Goal: Information Seeking & Learning: Learn about a topic

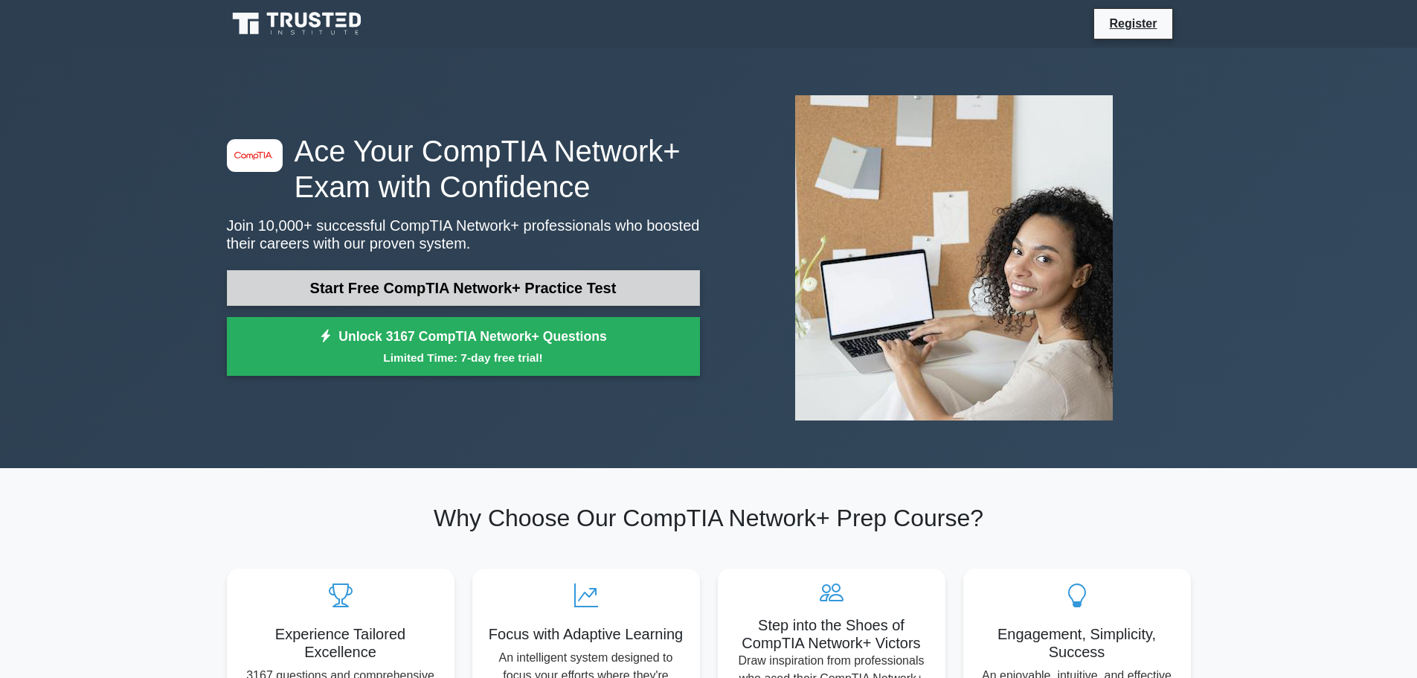
click at [453, 295] on link "Start Free CompTIA Network+ Practice Test" at bounding box center [463, 288] width 473 height 36
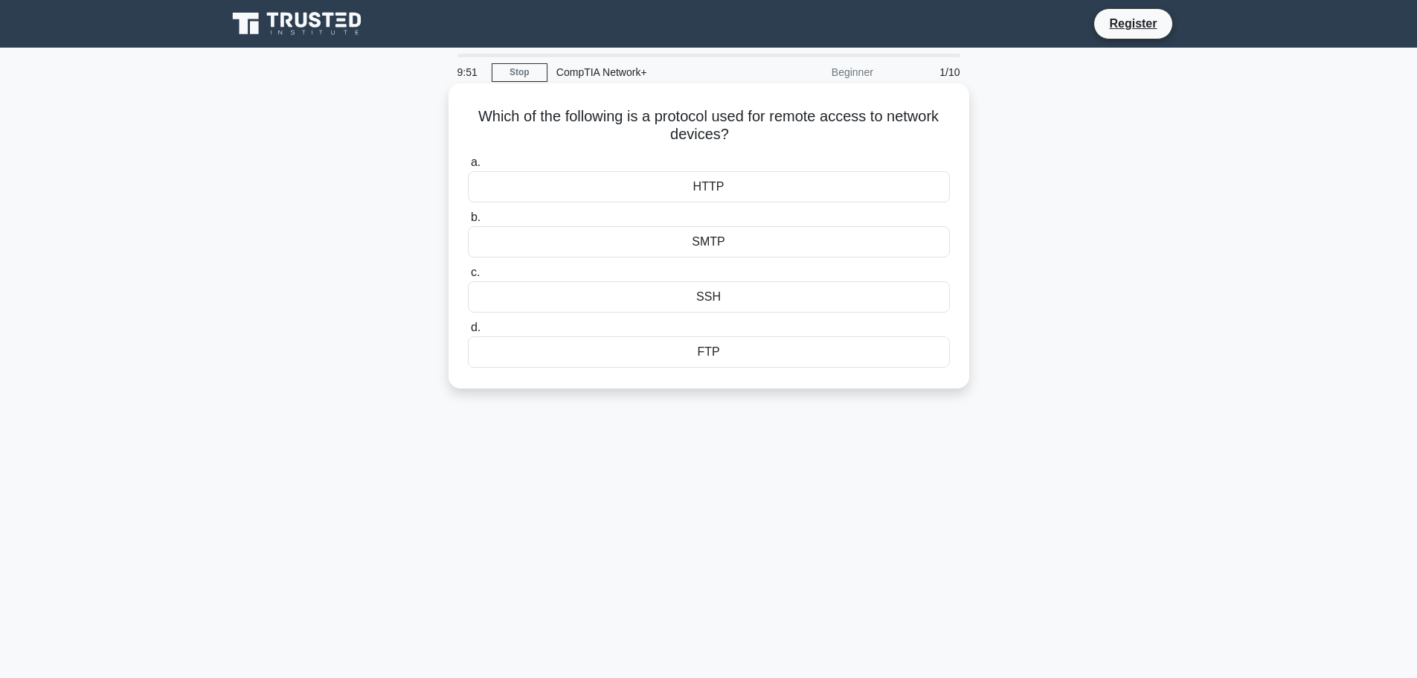
click at [707, 298] on div "SSH" at bounding box center [709, 296] width 482 height 31
click at [468, 277] on input "c. SSH" at bounding box center [468, 273] width 0 height 10
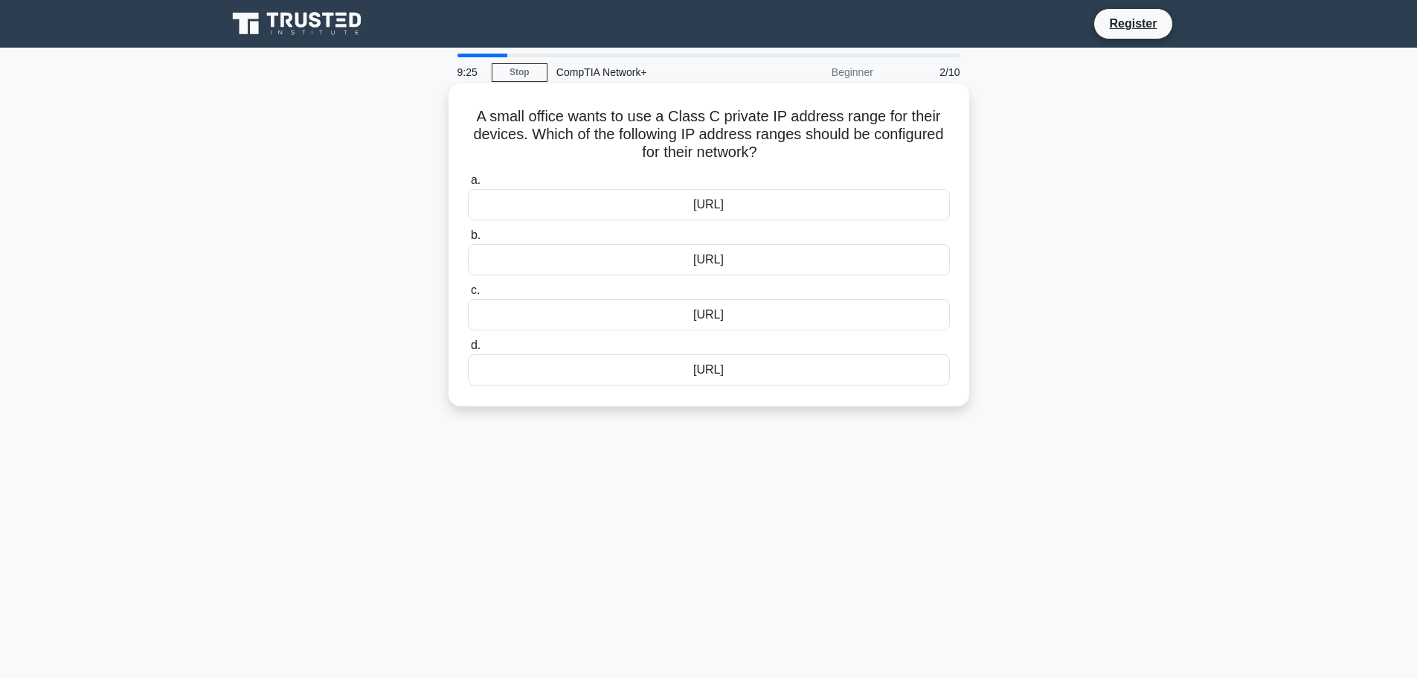
click at [793, 264] on div "192.168.0.0/16" at bounding box center [709, 259] width 482 height 31
click at [468, 240] on input "b. 192.168.0.0/16" at bounding box center [468, 236] width 0 height 10
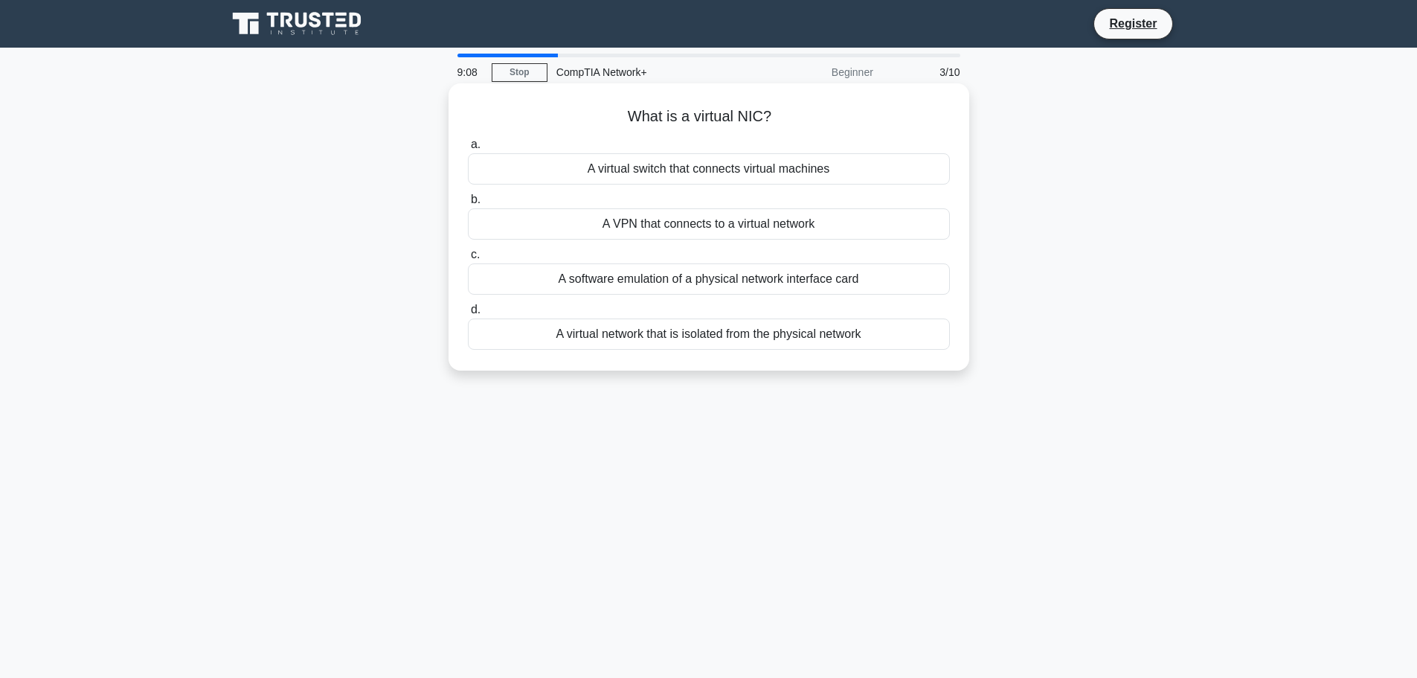
click at [732, 283] on div "A software emulation of a physical network interface card" at bounding box center [709, 278] width 482 height 31
click at [468, 260] on input "c. A software emulation of a physical network interface card" at bounding box center [468, 255] width 0 height 10
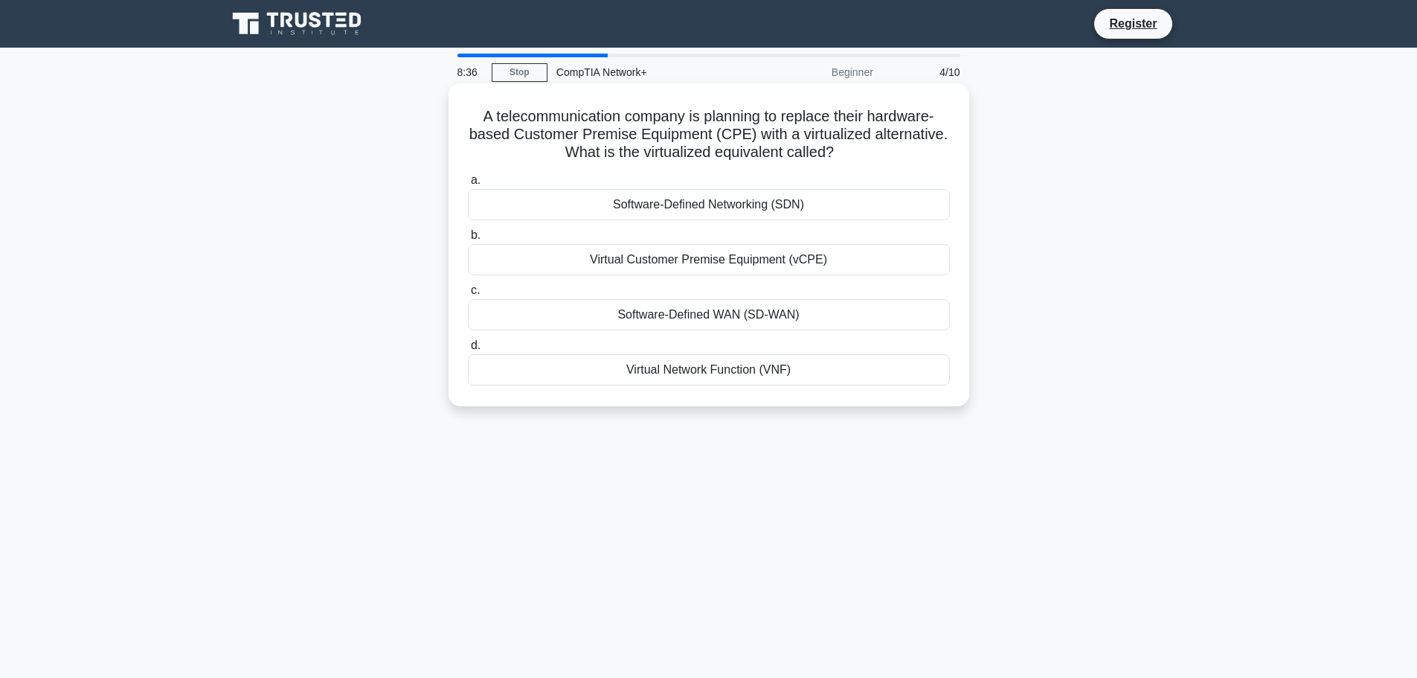
click at [823, 266] on div "Virtual Customer Premise Equipment (vCPE)" at bounding box center [709, 259] width 482 height 31
click at [468, 240] on input "b. Virtual Customer Premise Equipment (vCPE)" at bounding box center [468, 236] width 0 height 10
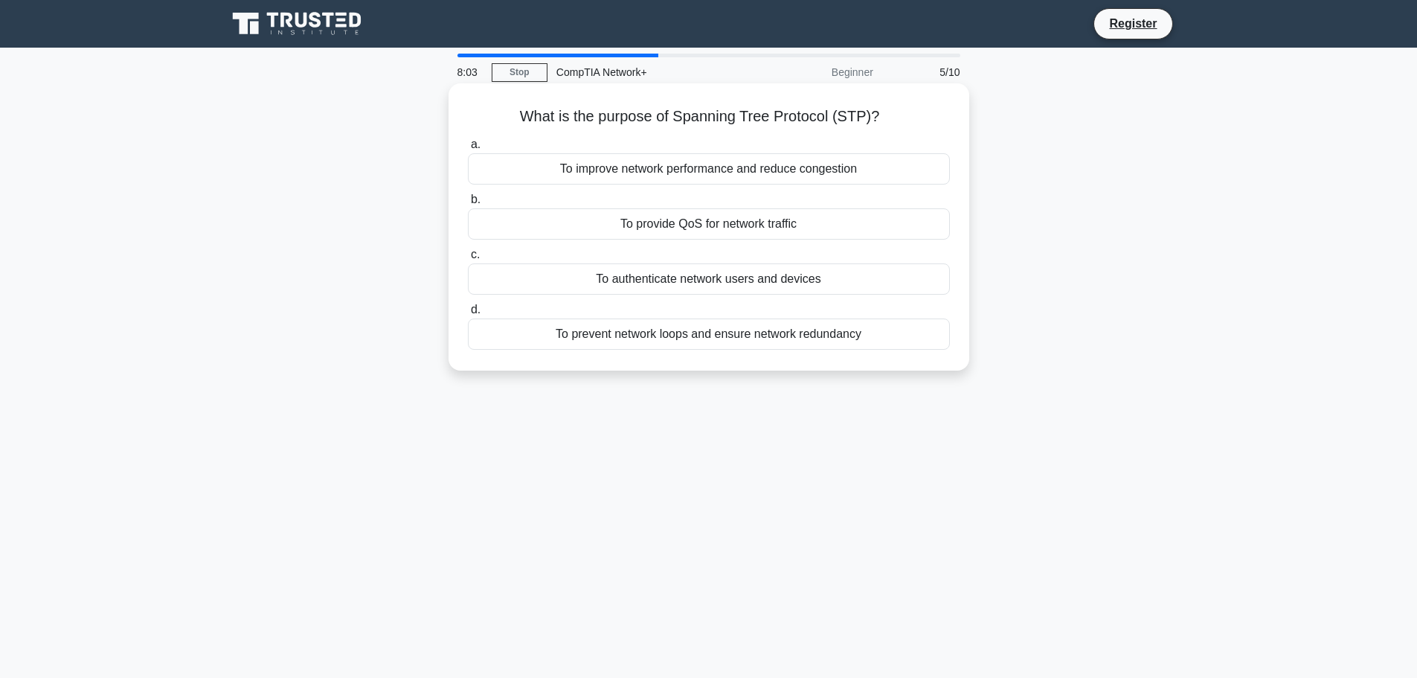
click at [782, 228] on div "To provide QoS for network traffic" at bounding box center [709, 223] width 482 height 31
click at [468, 205] on input "b. To provide QoS for network traffic" at bounding box center [468, 200] width 0 height 10
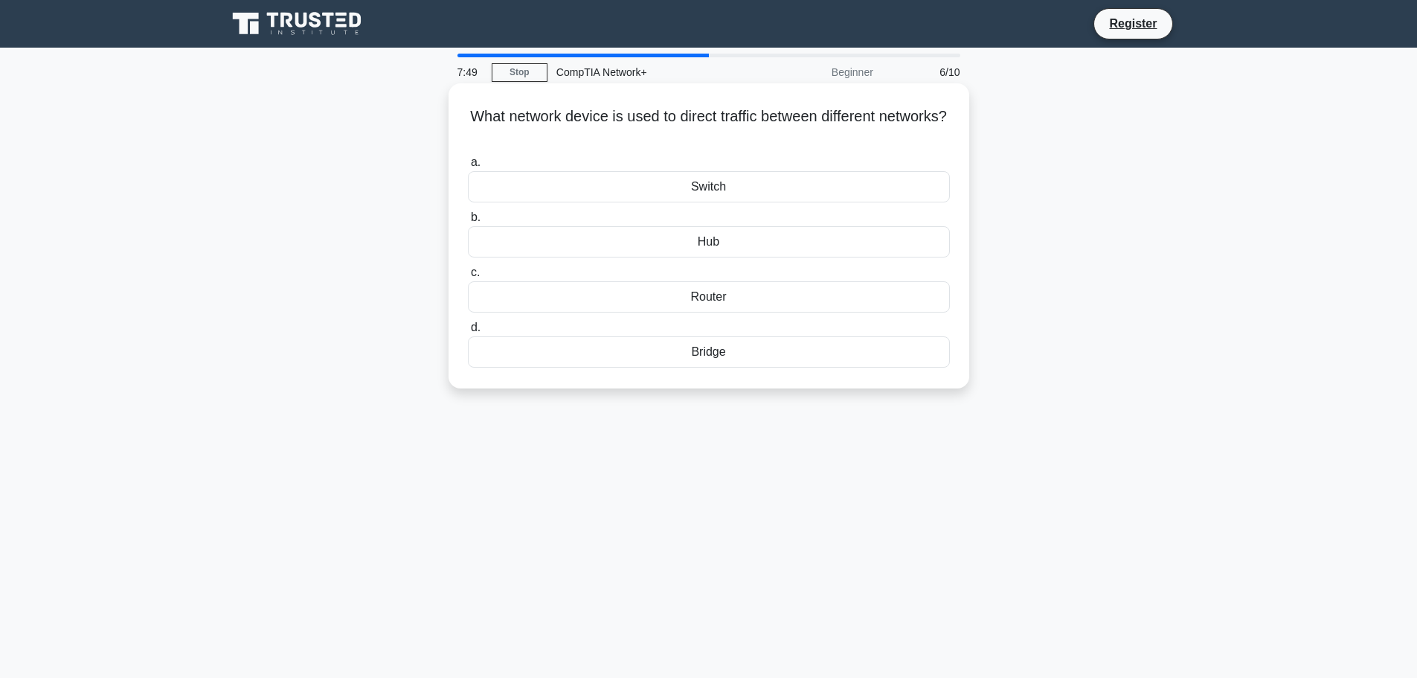
click at [745, 303] on div "Router" at bounding box center [709, 296] width 482 height 31
click at [468, 277] on input "c. Router" at bounding box center [468, 273] width 0 height 10
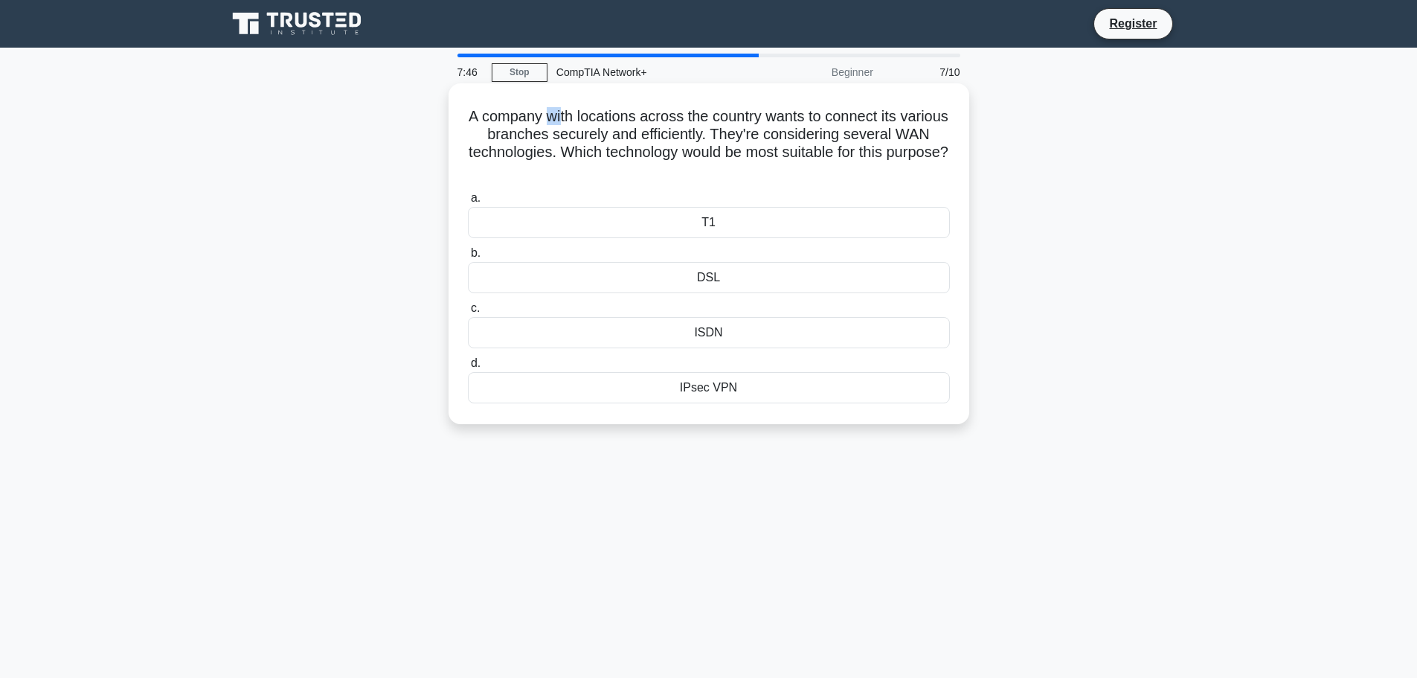
drag, startPoint x: 570, startPoint y: 123, endPoint x: 619, endPoint y: 125, distance: 49.1
click at [588, 122] on h5 "A company with locations across the country wants to connect its various branch…" at bounding box center [708, 143] width 485 height 73
click at [661, 132] on h5 "A company with locations across the country wants to connect its various branch…" at bounding box center [708, 143] width 485 height 73
click at [747, 339] on div "ISDN" at bounding box center [709, 332] width 482 height 31
click at [468, 313] on input "c. ISDN" at bounding box center [468, 308] width 0 height 10
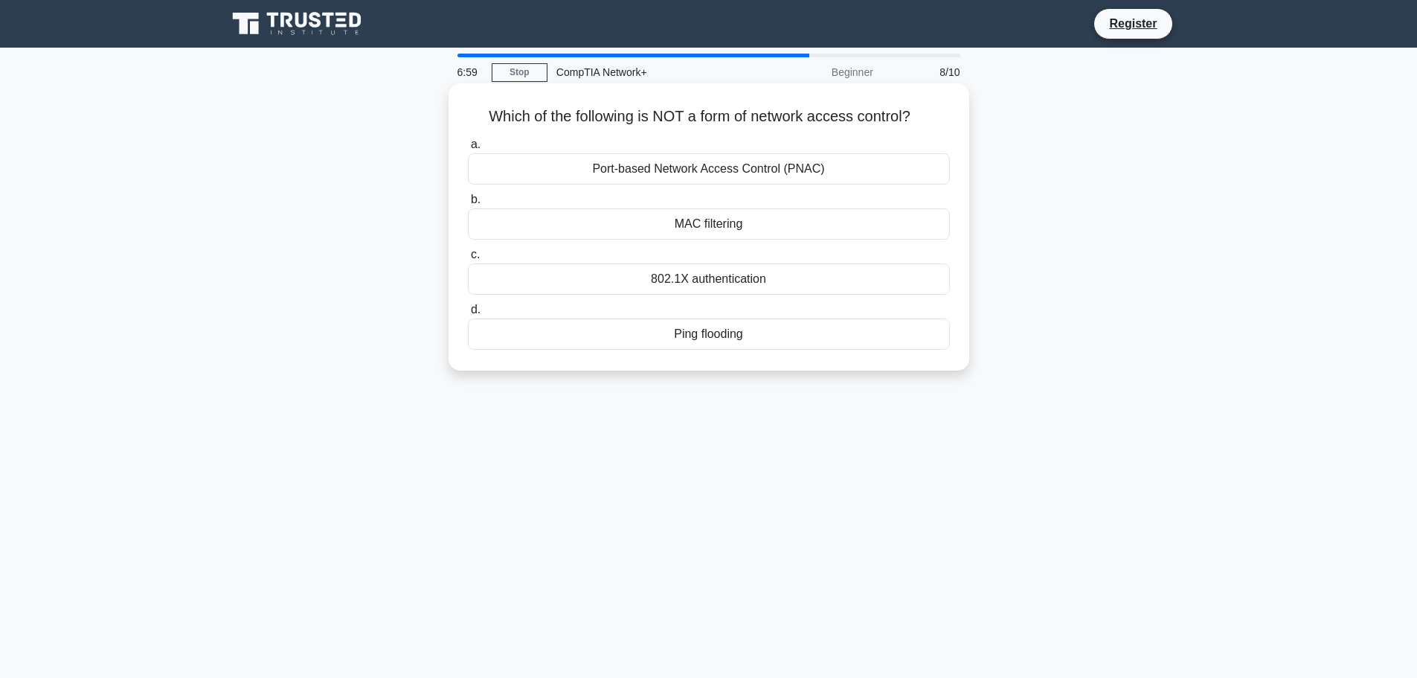
click at [722, 167] on div "Port-based Network Access Control (PNAC)" at bounding box center [709, 168] width 482 height 31
click at [468, 150] on input "a. Port-based Network Access Control (PNAC)" at bounding box center [468, 145] width 0 height 10
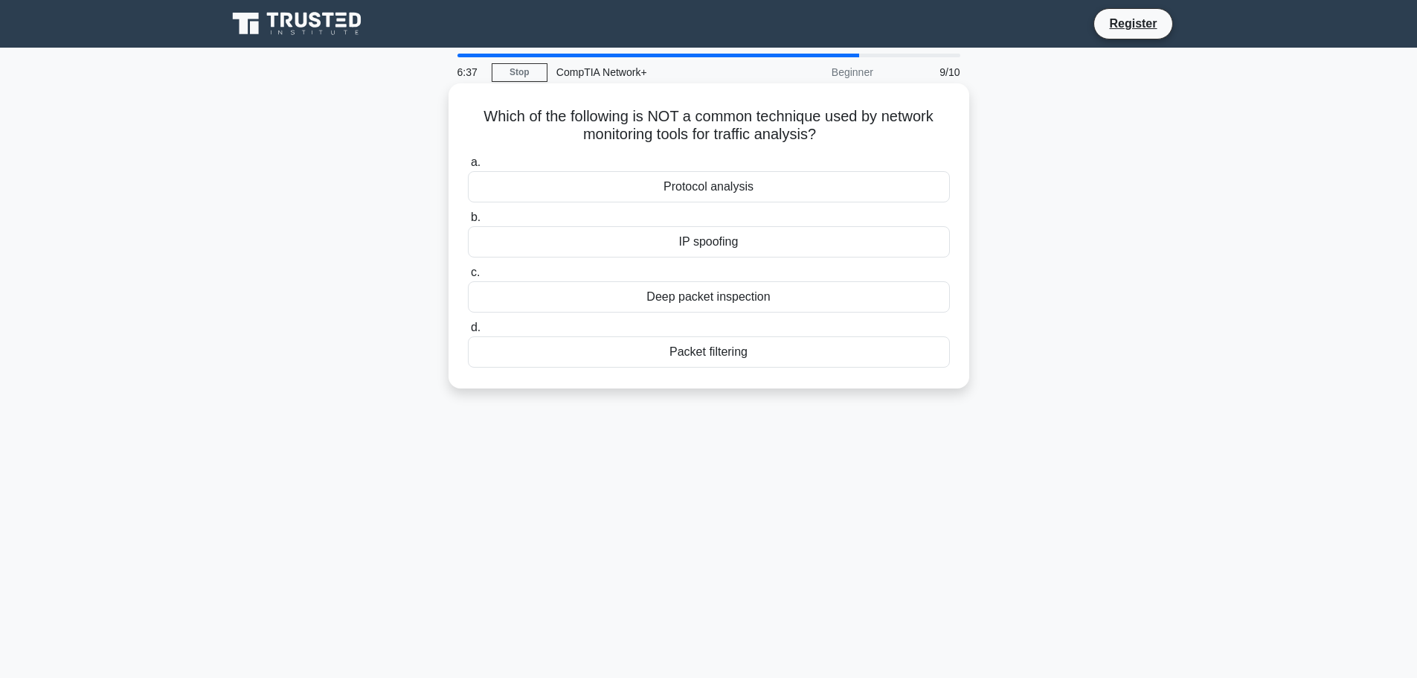
click at [782, 295] on div "Deep packet inspection" at bounding box center [709, 296] width 482 height 31
click at [468, 277] on input "c. Deep packet inspection" at bounding box center [468, 273] width 0 height 10
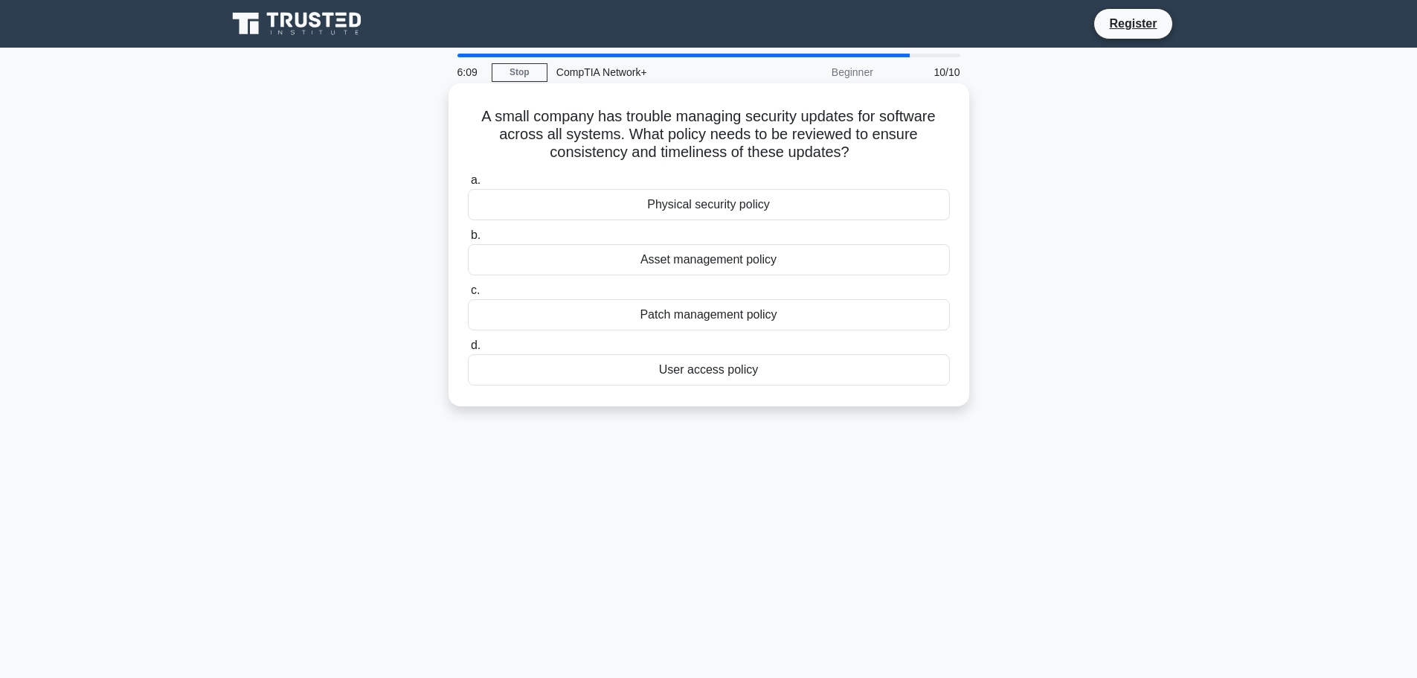
click at [770, 266] on div "Asset management policy" at bounding box center [709, 259] width 482 height 31
click at [468, 240] on input "b. Asset management policy" at bounding box center [468, 236] width 0 height 10
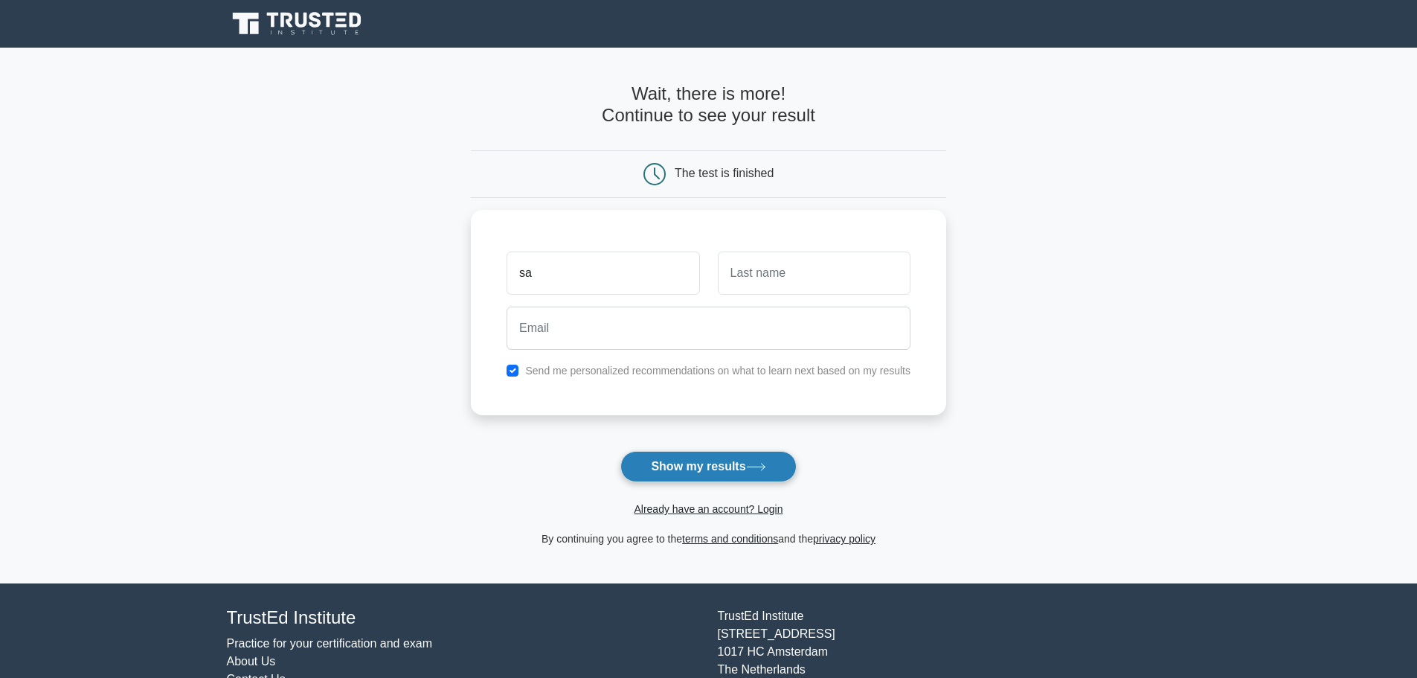
type input "sa"
click at [751, 475] on button "Show my results" at bounding box center [708, 466] width 176 height 31
type input "ki"
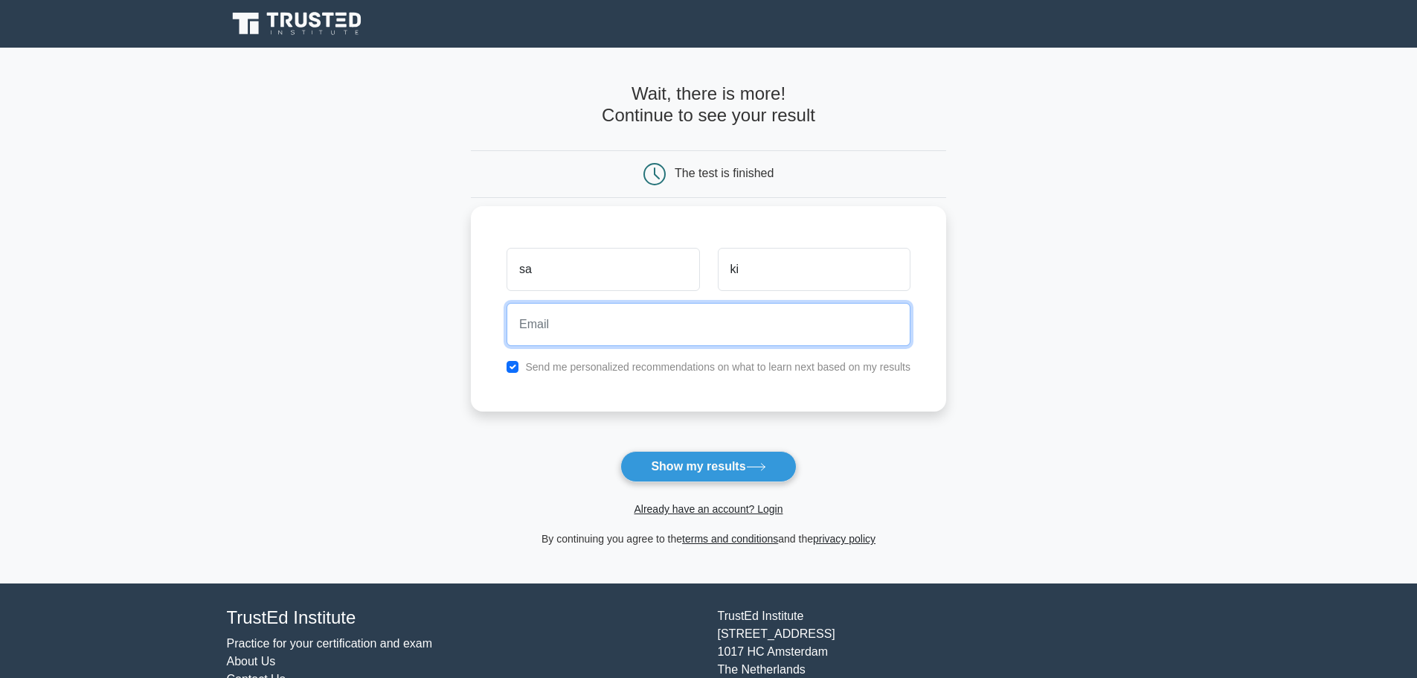
click at [691, 323] on input "email" at bounding box center [709, 324] width 404 height 43
type input "[EMAIL_ADDRESS][DOMAIN_NAME]"
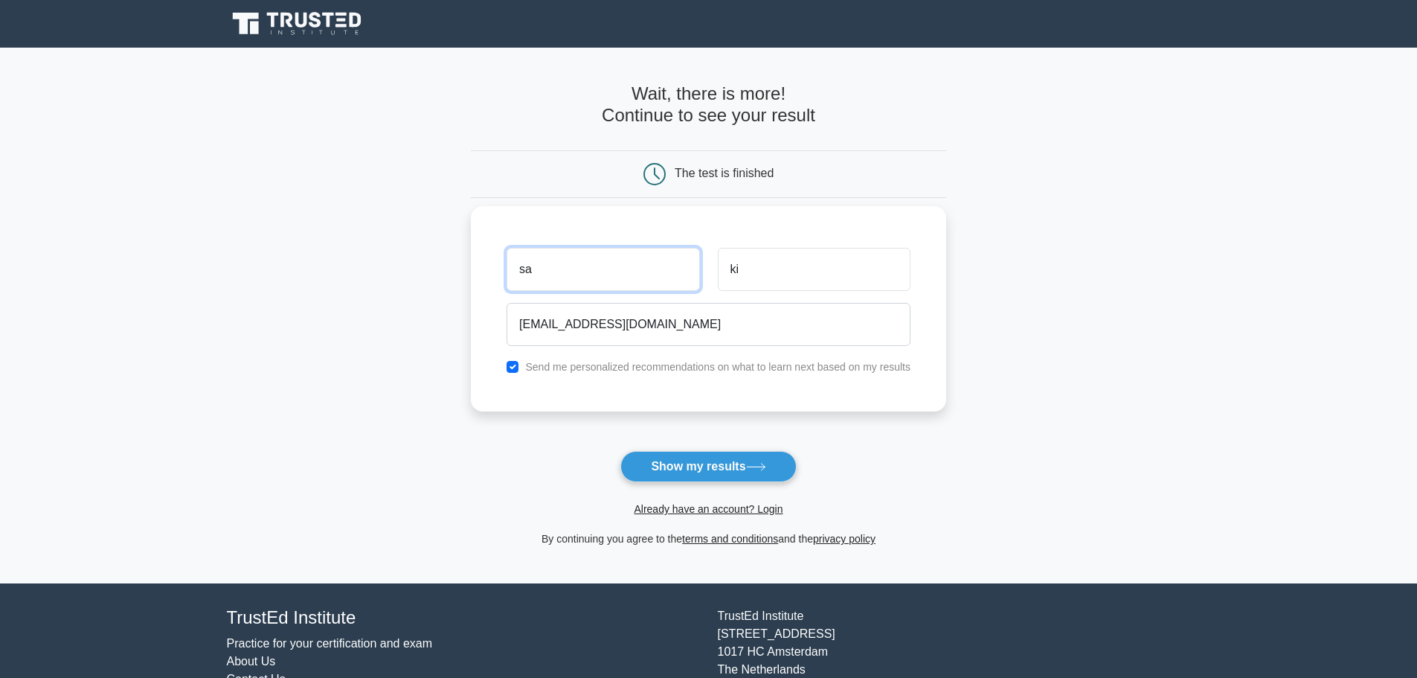
click at [559, 268] on input "sa" at bounding box center [603, 269] width 193 height 43
type input "[PERSON_NAME]"
click at [780, 282] on input "ki" at bounding box center [814, 269] width 193 height 43
drag, startPoint x: 744, startPoint y: 274, endPoint x: 652, endPoint y: 256, distance: 93.2
click at [652, 256] on div "[PERSON_NAME] ki" at bounding box center [709, 269] width 422 height 55
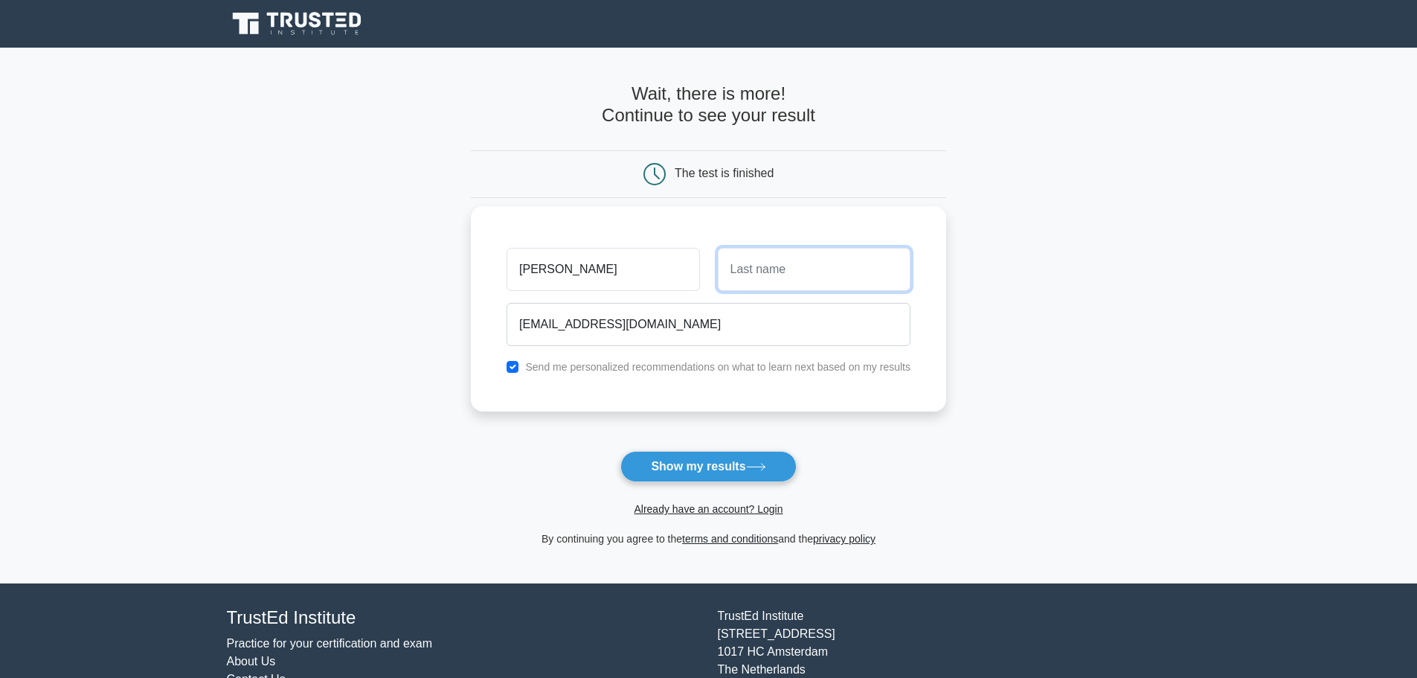
click at [770, 281] on input "text" at bounding box center [814, 269] width 193 height 43
type input "Maiyalakan"
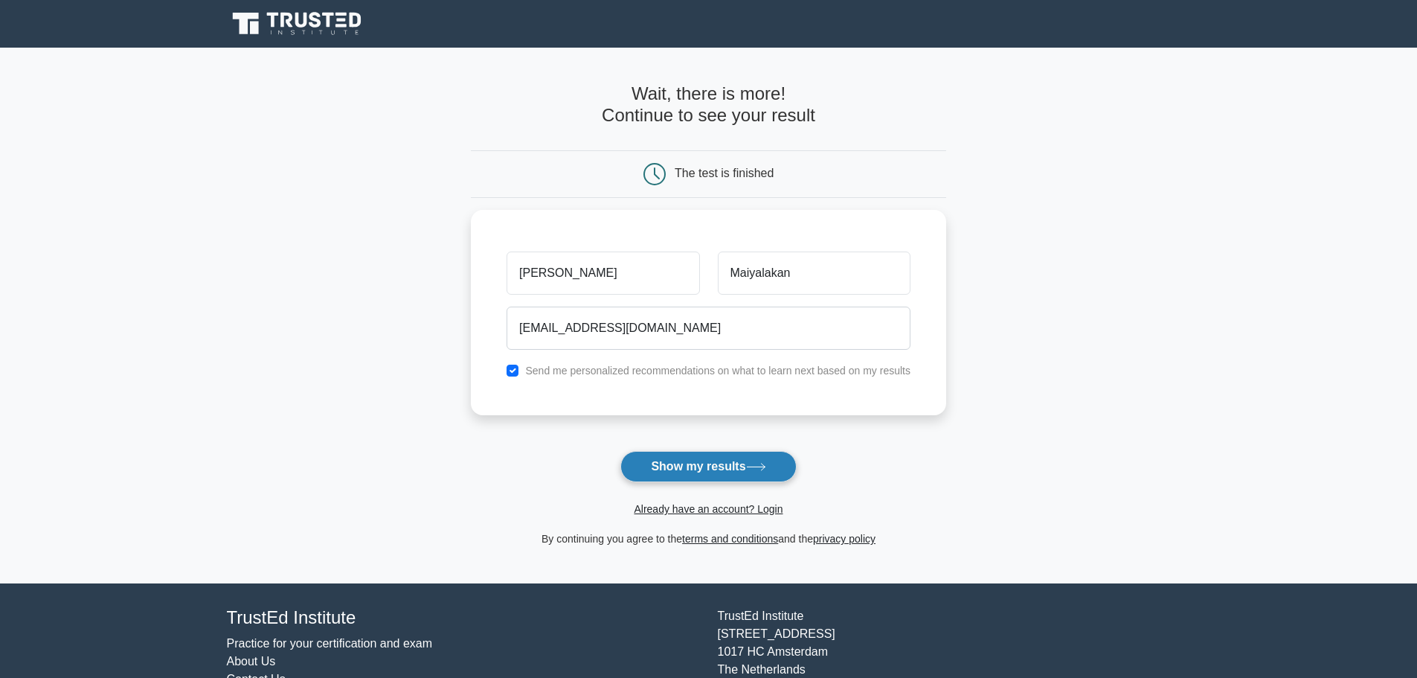
click at [701, 462] on button "Show my results" at bounding box center [708, 466] width 176 height 31
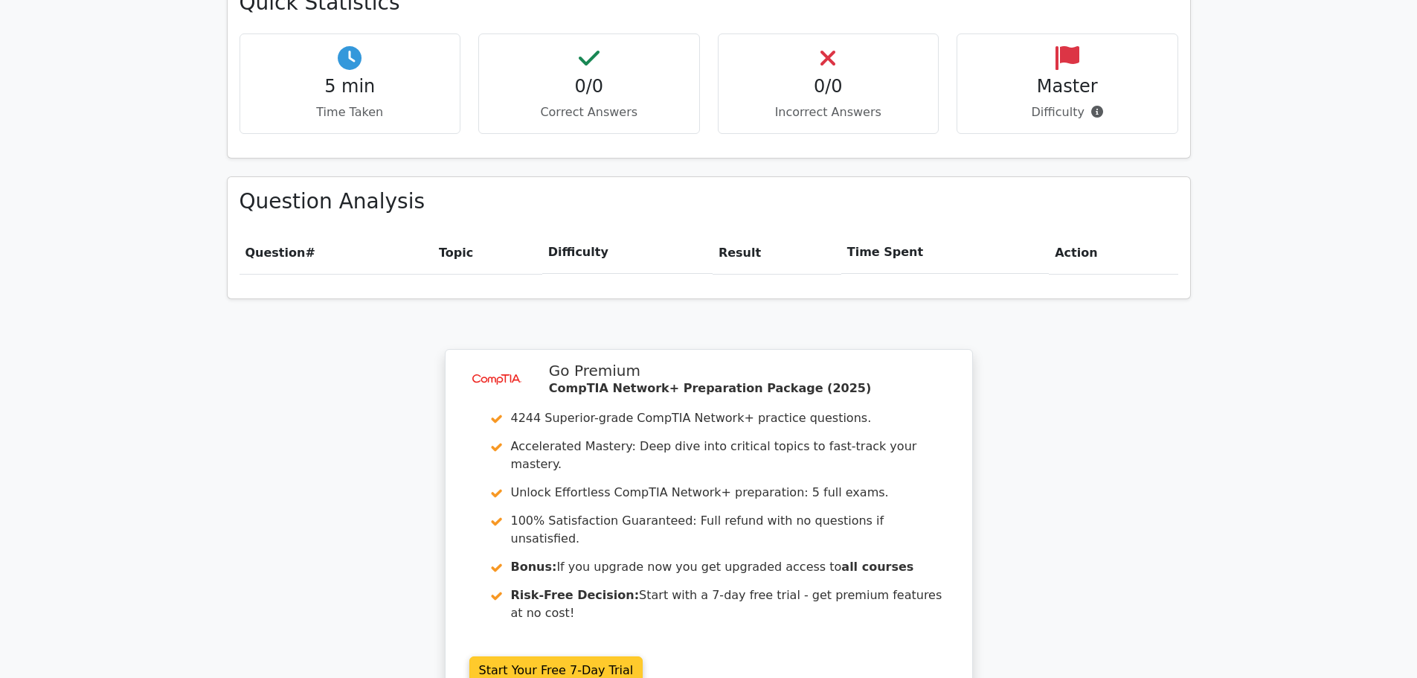
scroll to position [1090, 0]
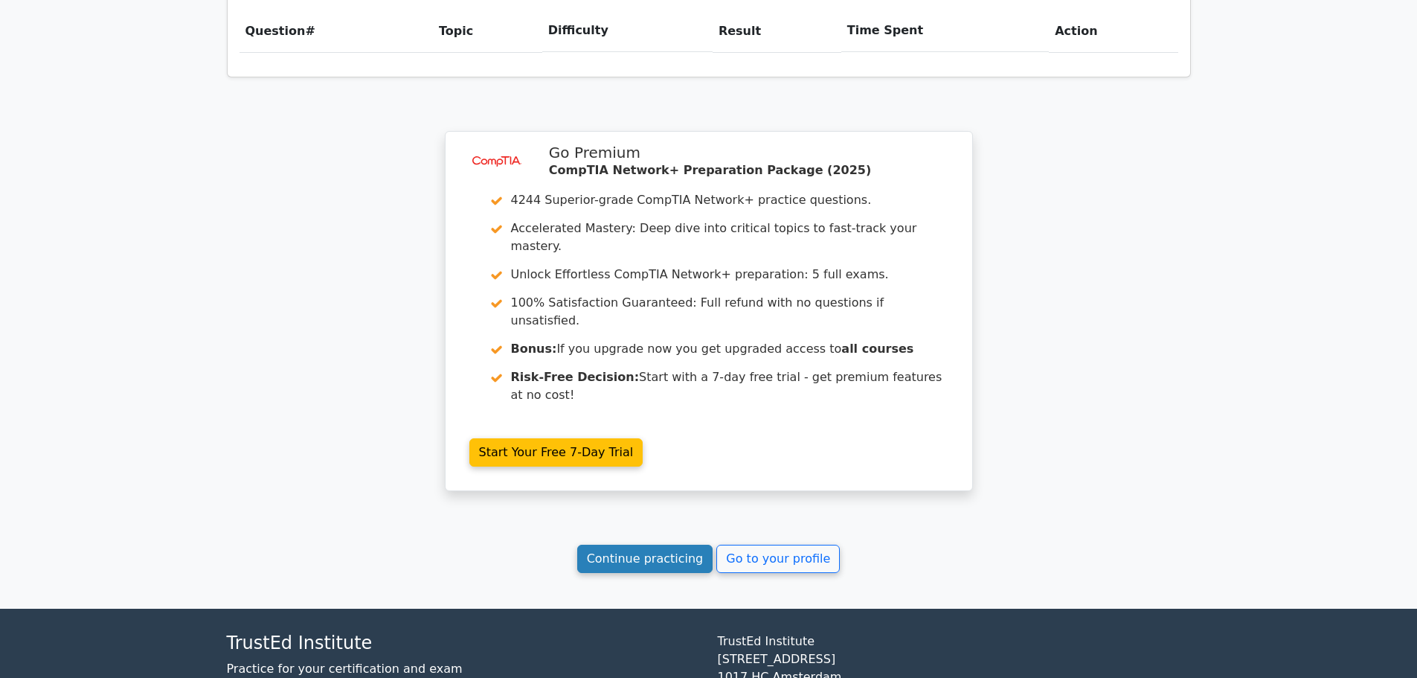
click at [641, 544] on link "Continue practicing" at bounding box center [645, 558] width 136 height 28
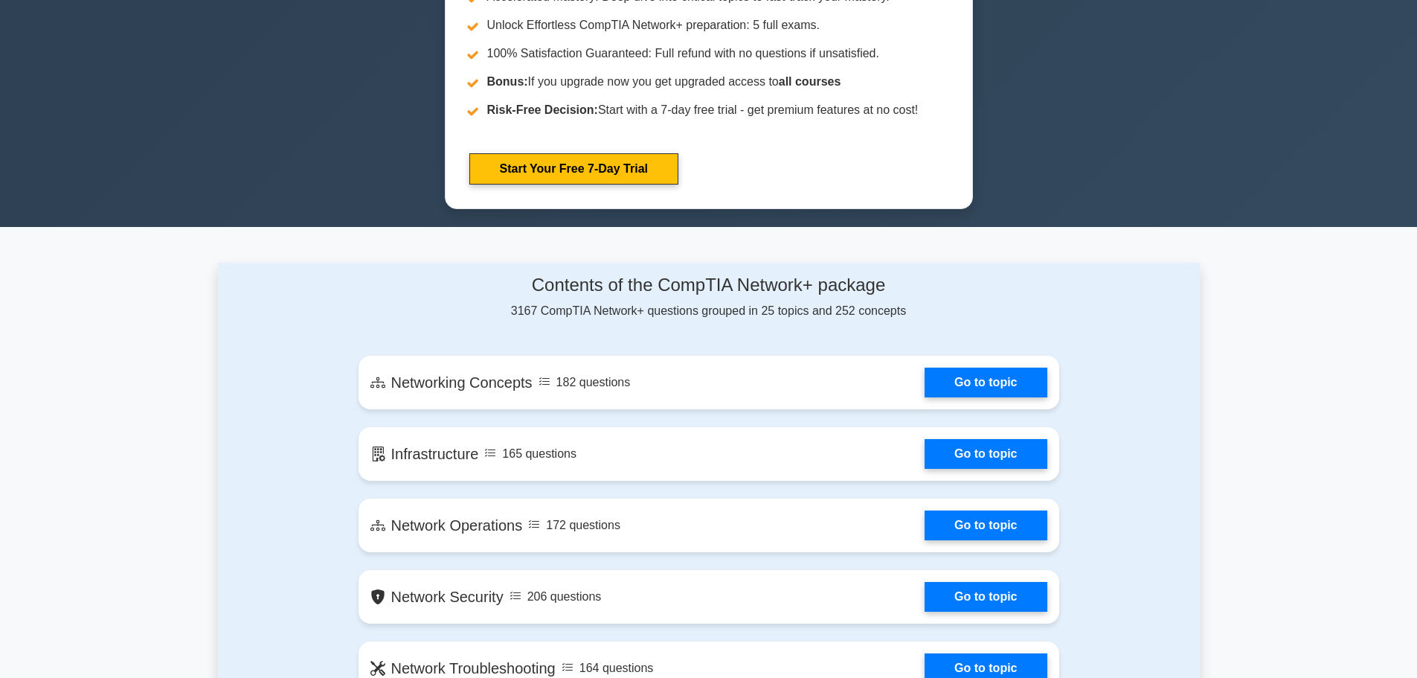
scroll to position [744, 0]
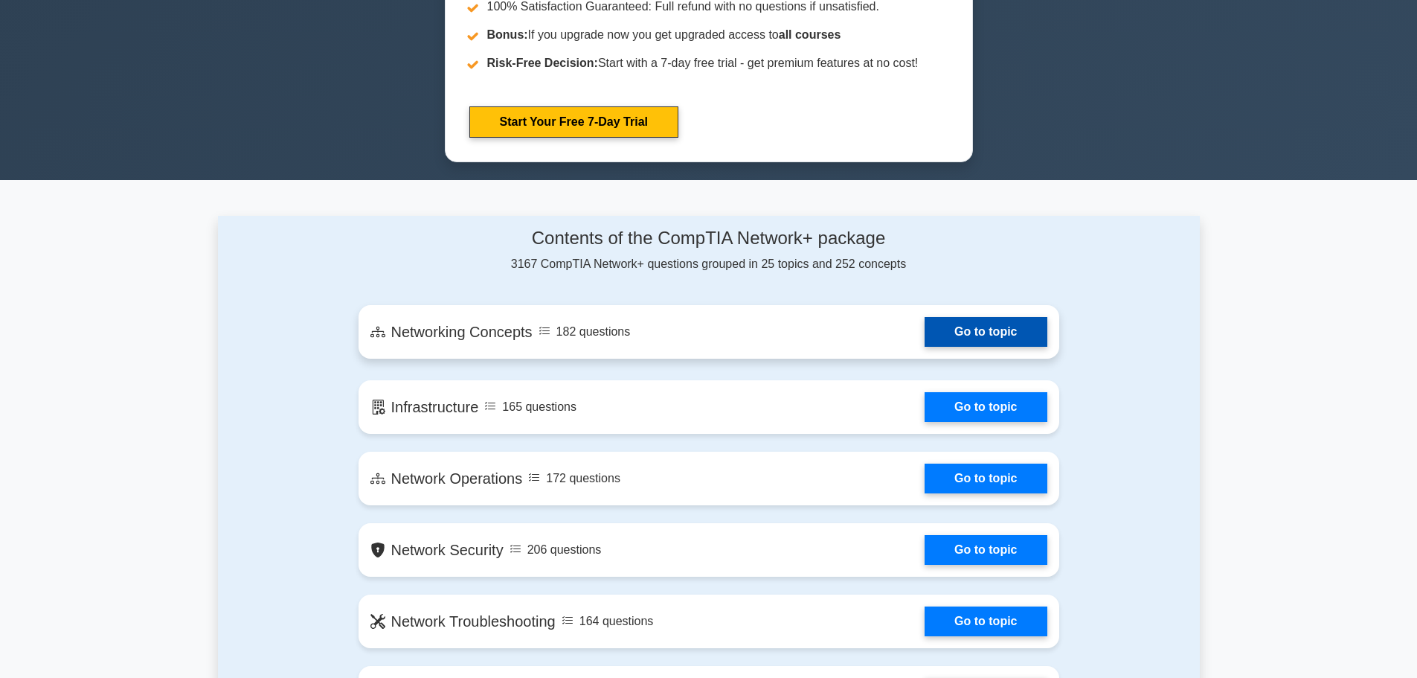
click at [925, 339] on link "Go to topic" at bounding box center [986, 332] width 122 height 30
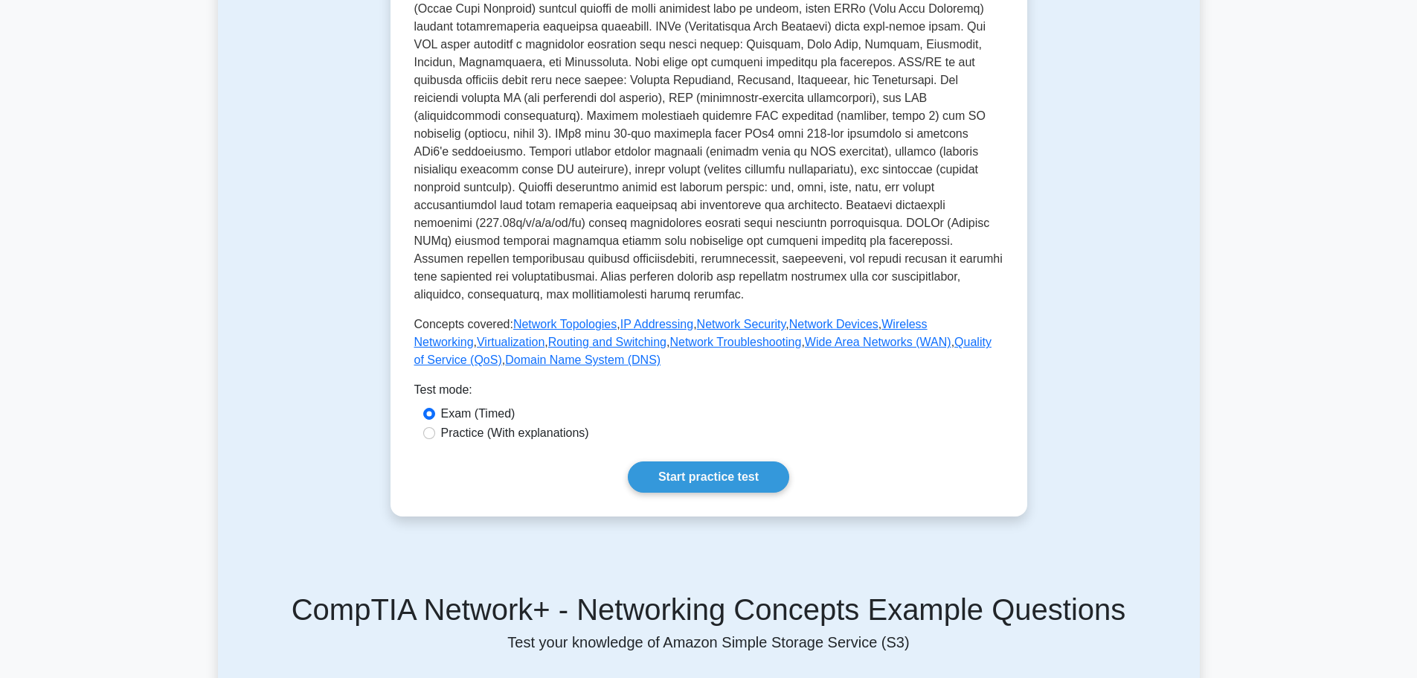
scroll to position [372, 0]
click at [429, 426] on input "Practice (With explanations)" at bounding box center [429, 432] width 12 height 12
radio input "true"
click at [694, 460] on link "Start practice test" at bounding box center [708, 475] width 161 height 31
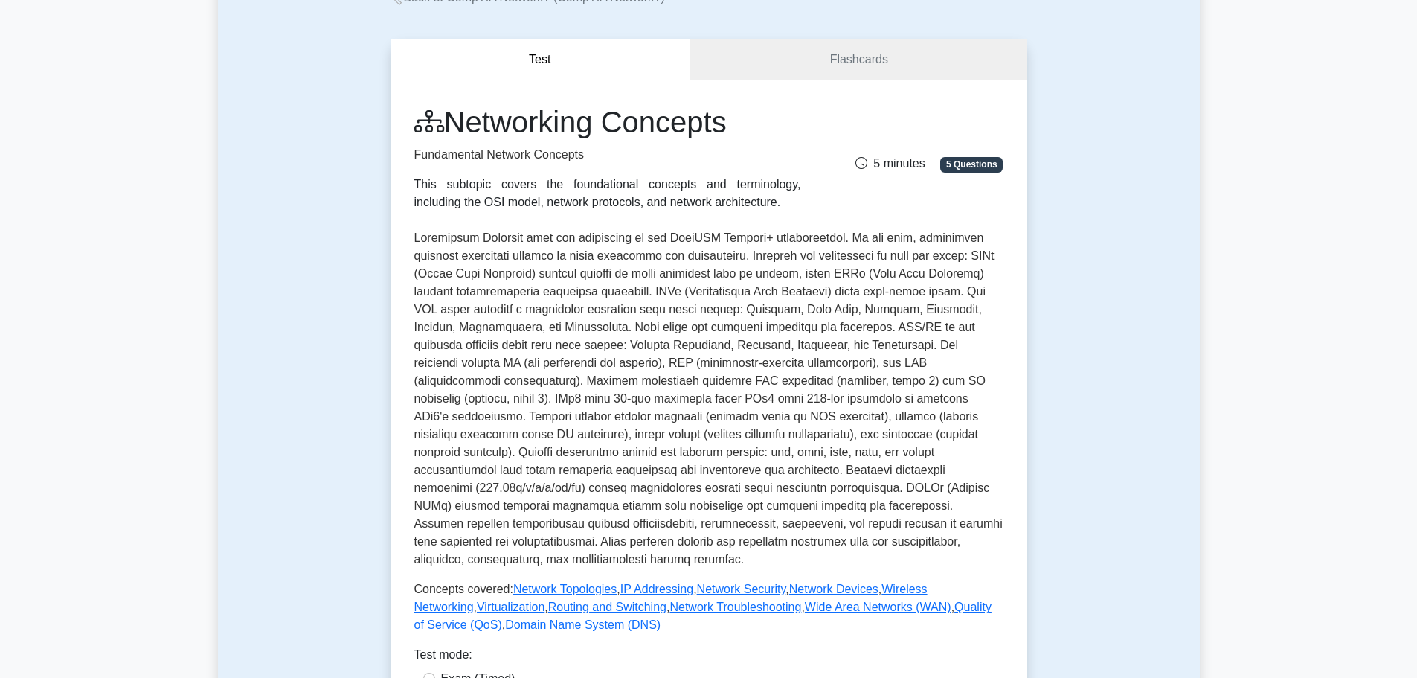
scroll to position [248, 0]
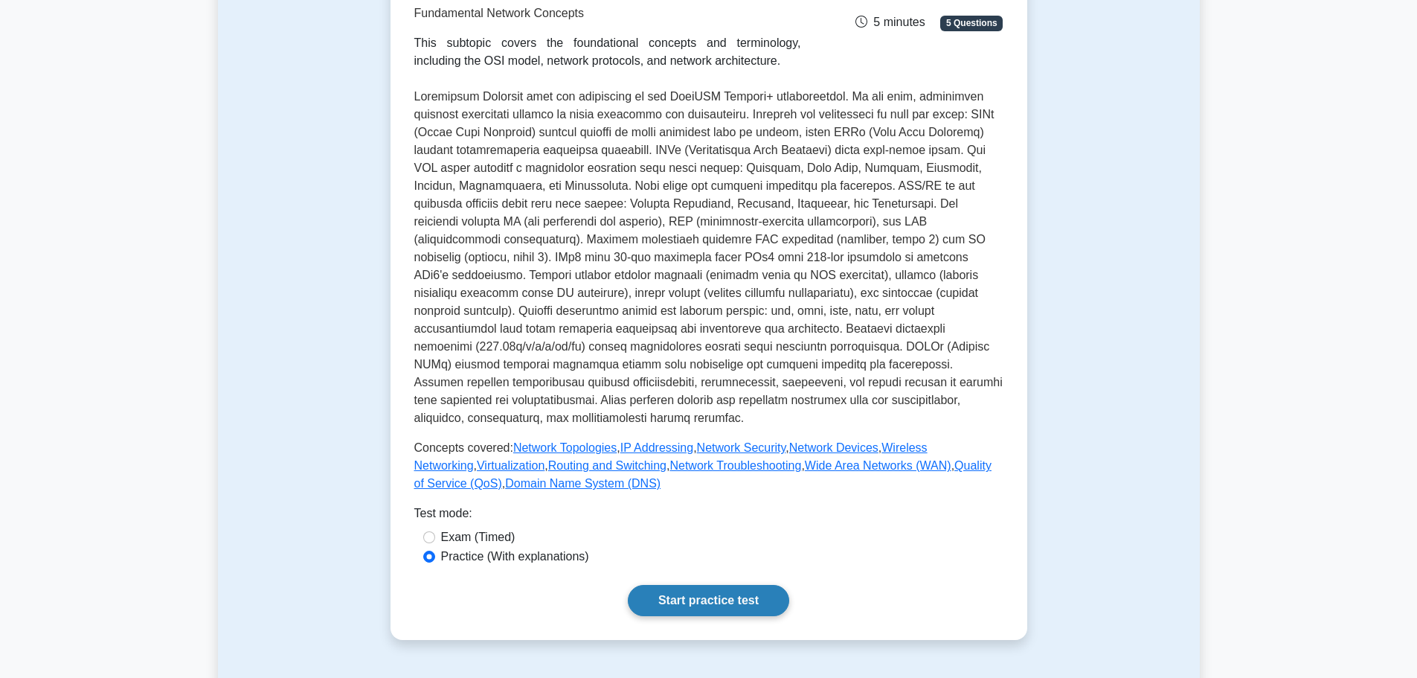
click at [723, 586] on link "Start practice test" at bounding box center [708, 600] width 161 height 31
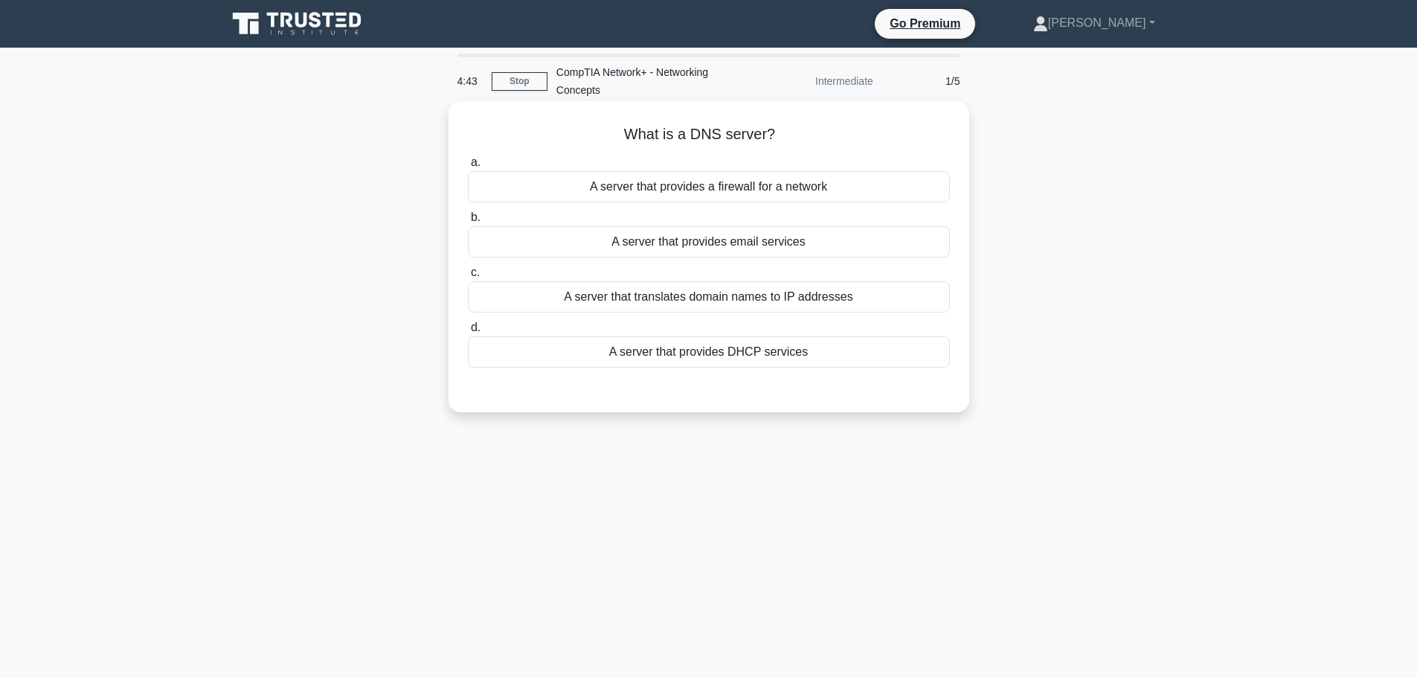
click at [791, 304] on div "A server that translates domain names to IP addresses" at bounding box center [709, 296] width 482 height 31
click at [468, 277] on input "c. A server that translates domain names to IP addresses" at bounding box center [468, 273] width 0 height 10
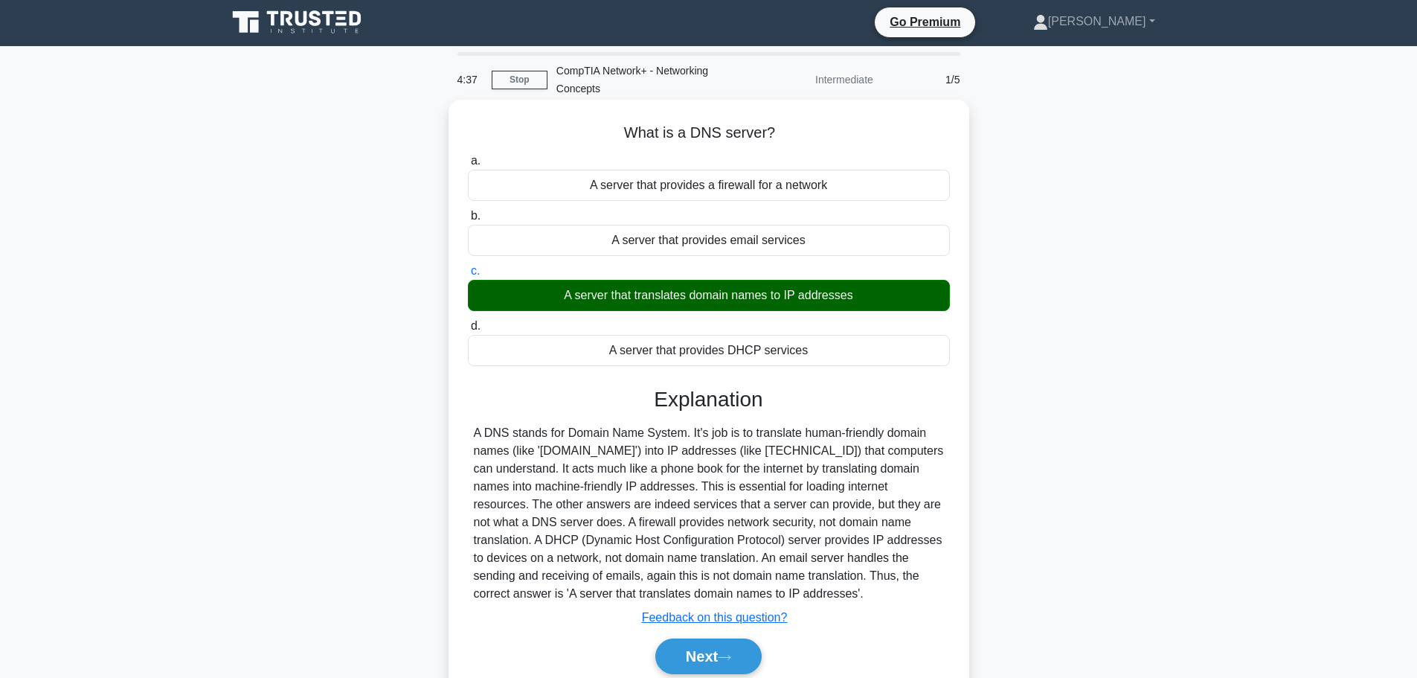
scroll to position [126, 0]
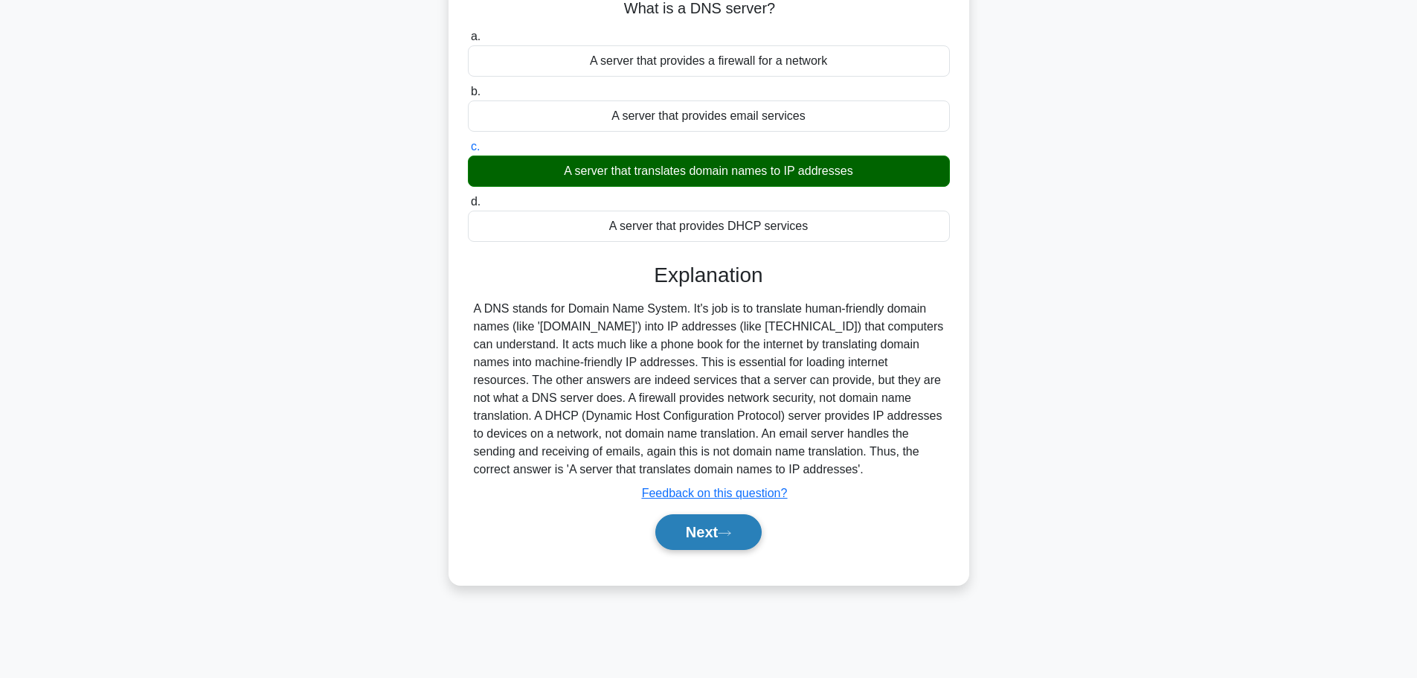
click at [730, 530] on icon at bounding box center [724, 533] width 13 height 8
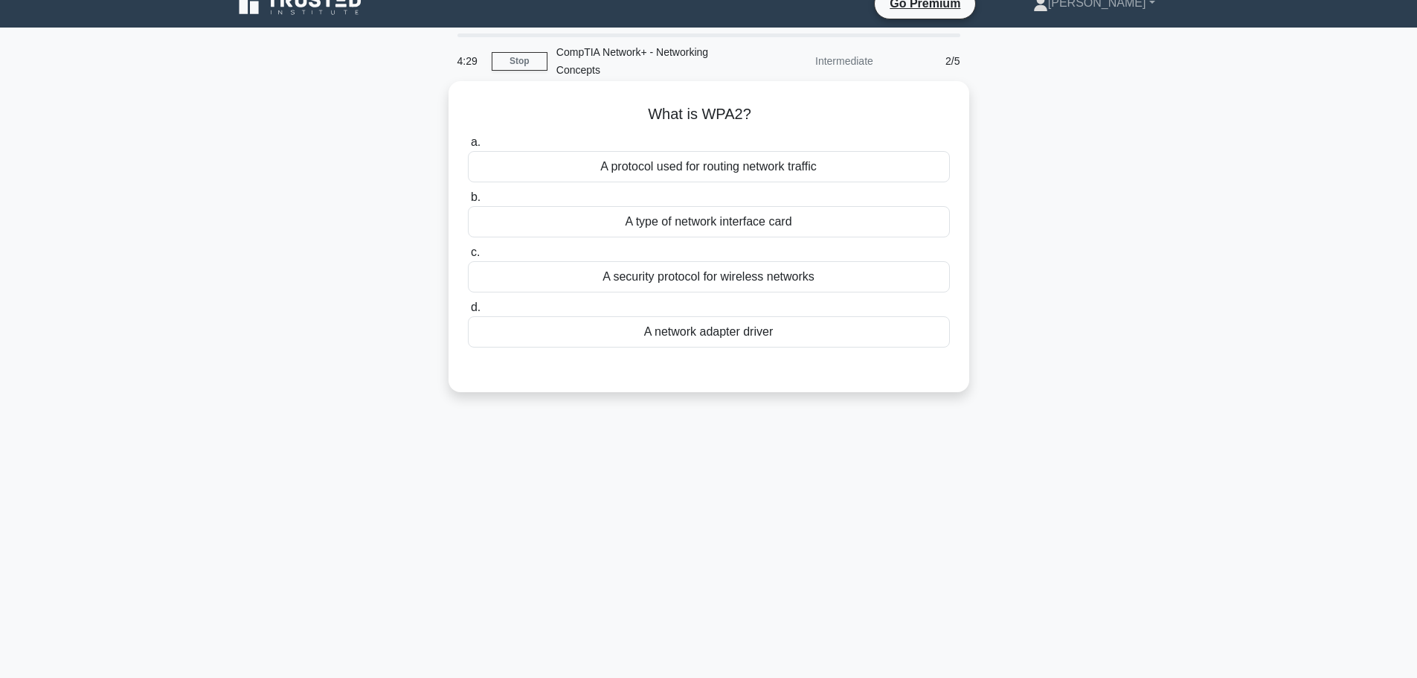
scroll to position [0, 0]
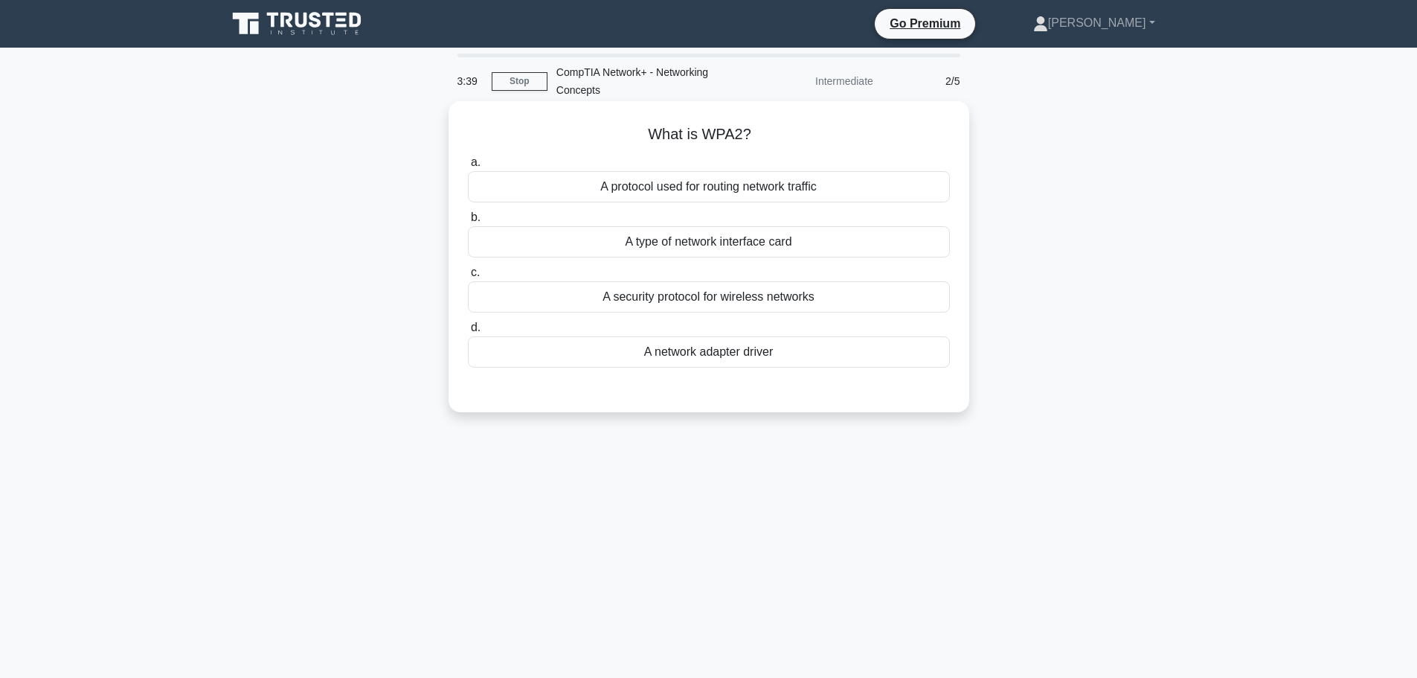
click at [759, 244] on div "A type of network interface card" at bounding box center [709, 241] width 482 height 31
click at [468, 222] on input "b. A type of network interface card" at bounding box center [468, 218] width 0 height 10
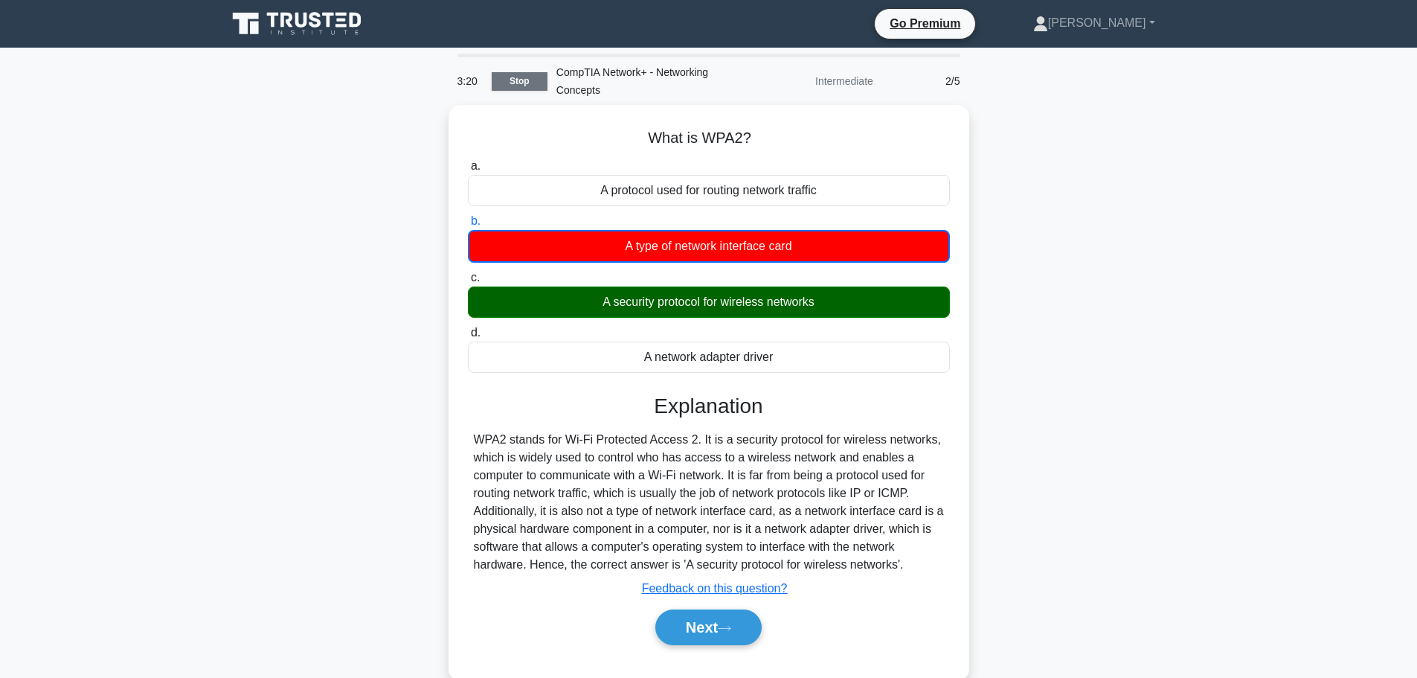
click at [521, 83] on link "Stop" at bounding box center [520, 81] width 56 height 19
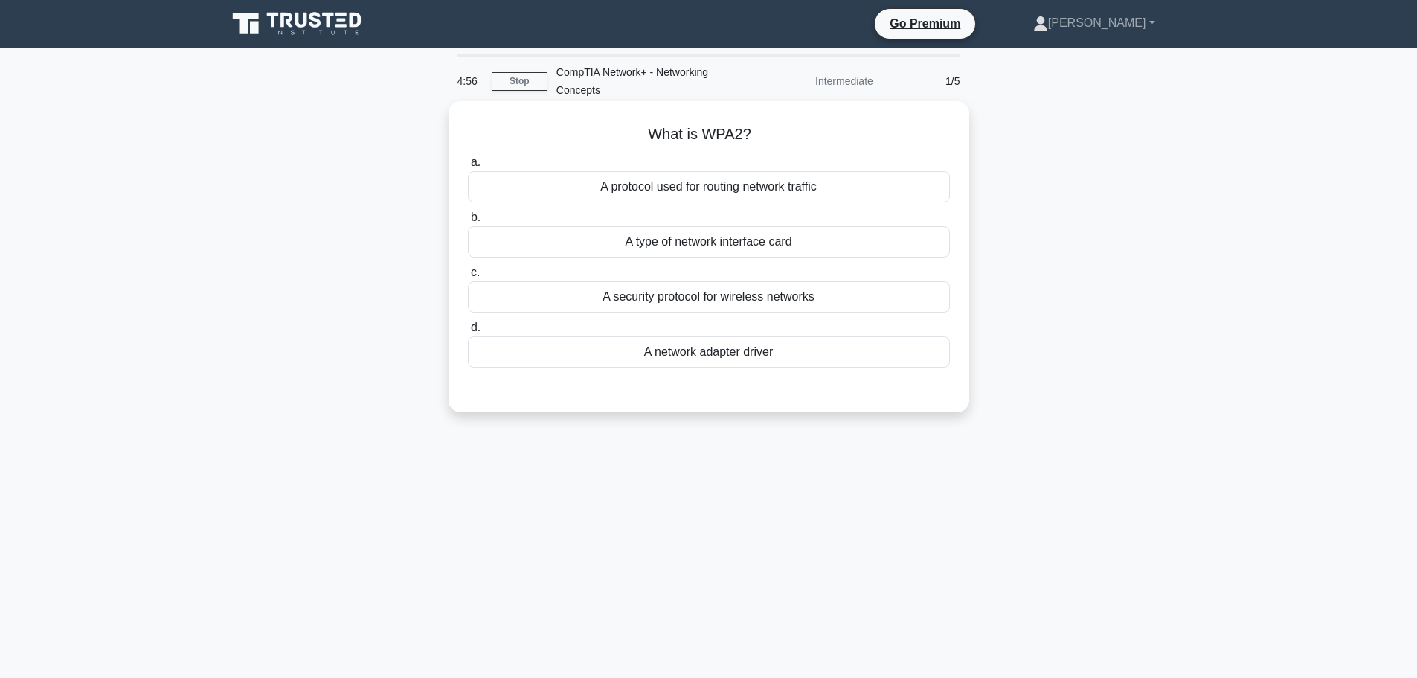
click at [820, 303] on div "A security protocol for wireless networks" at bounding box center [709, 296] width 482 height 31
click at [468, 277] on input "c. A security protocol for wireless networks" at bounding box center [468, 273] width 0 height 10
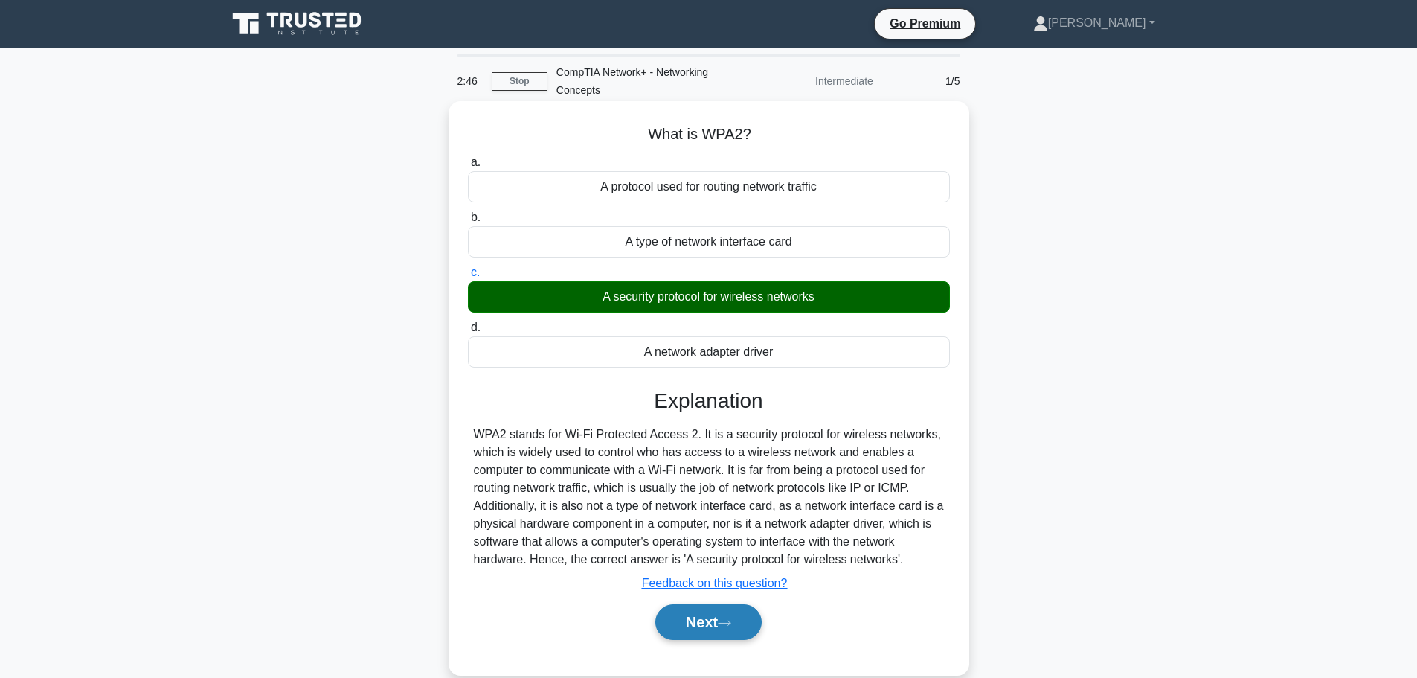
click at [725, 627] on icon at bounding box center [724, 623] width 13 height 8
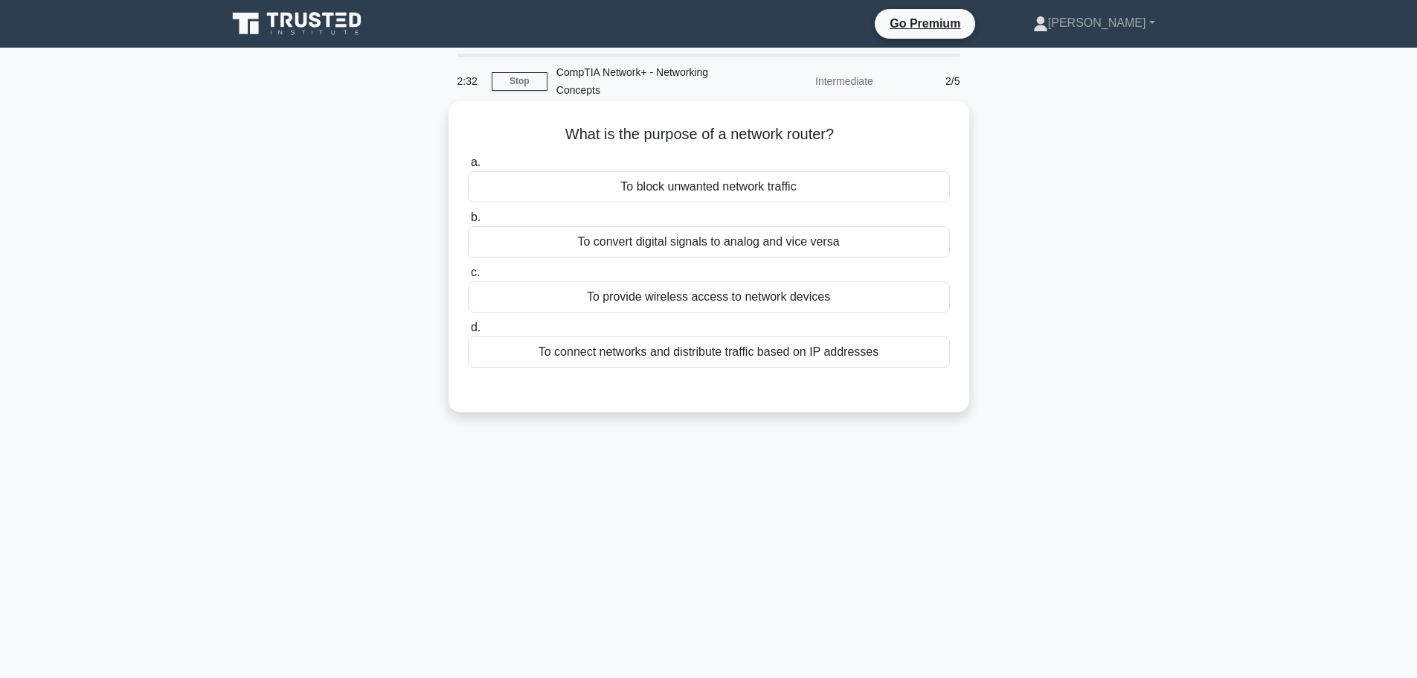
click at [771, 297] on div "To provide wireless access to network devices" at bounding box center [709, 296] width 482 height 31
click at [468, 277] on input "c. To provide wireless access to network devices" at bounding box center [468, 273] width 0 height 10
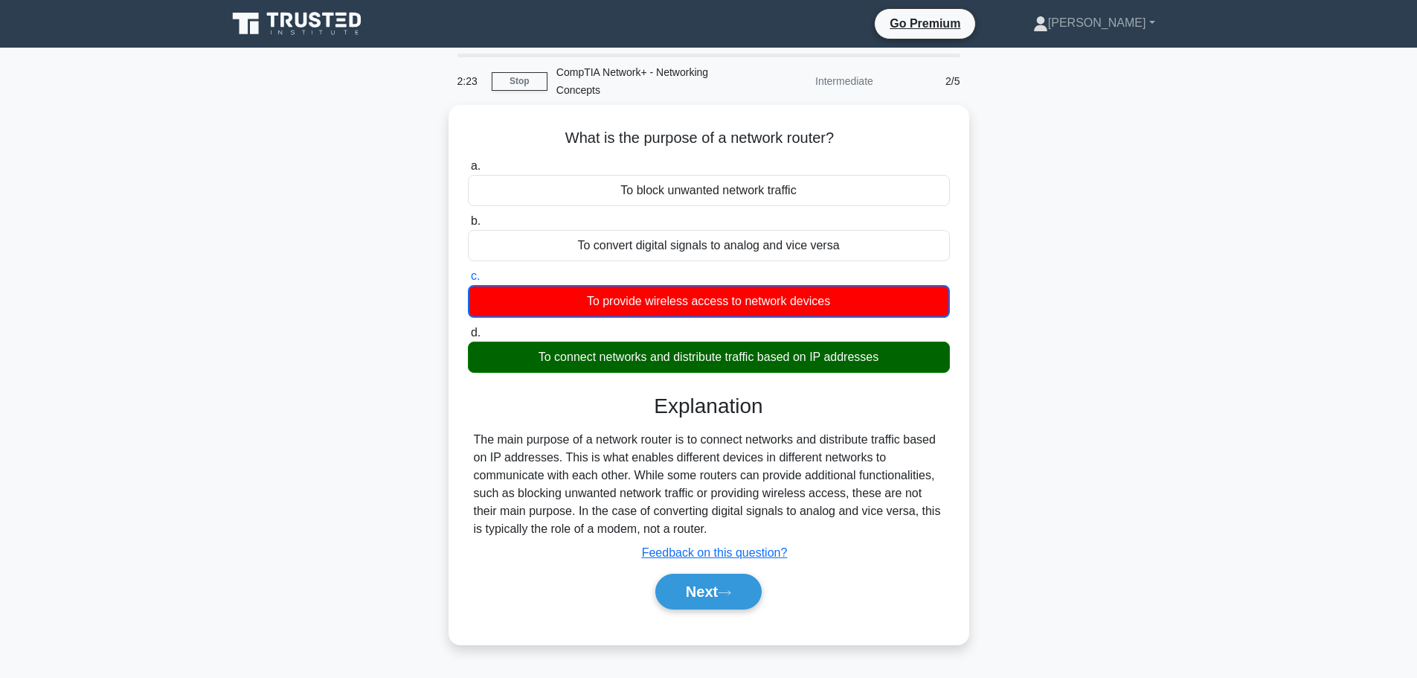
click at [298, 32] on icon at bounding box center [298, 24] width 143 height 28
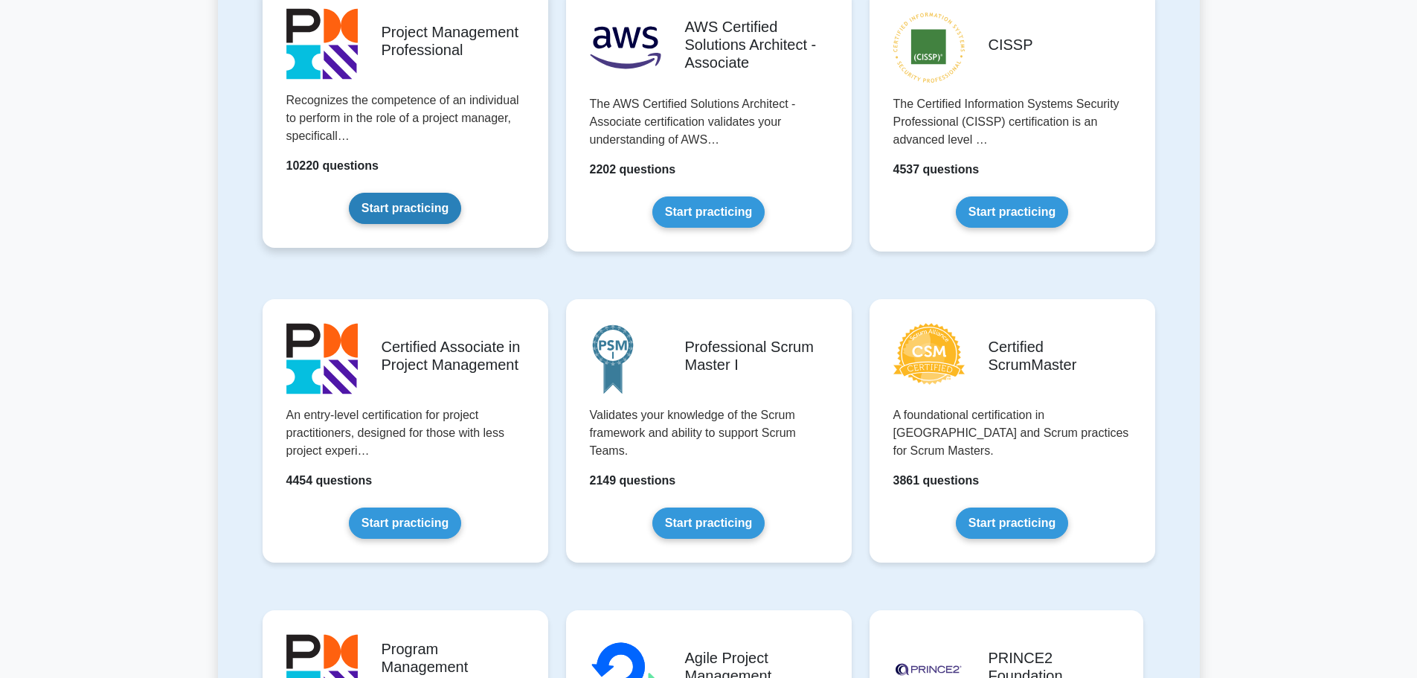
scroll to position [496, 0]
